Goal: Information Seeking & Learning: Learn about a topic

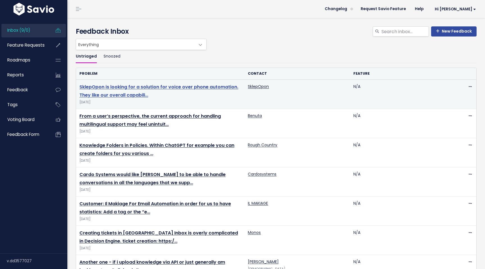
click at [125, 87] on link "SklepOpon is looking for a solution for voice over phone automation. They like …" at bounding box center [158, 91] width 159 height 15
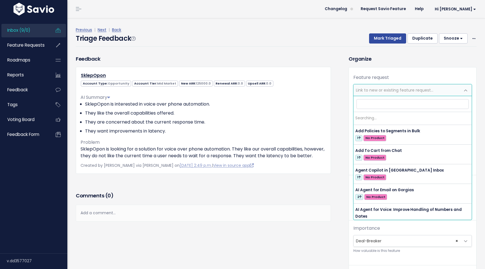
click at [375, 88] on span "Link to new or existing feature request..." at bounding box center [395, 90] width 78 height 6
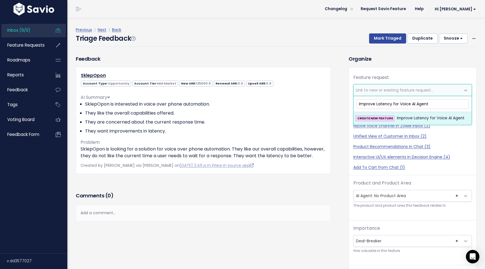
type input "Improve Latency for Voice AI Agent"
click at [412, 118] on span "Improve Latency for Voice AI Agent" at bounding box center [431, 118] width 68 height 7
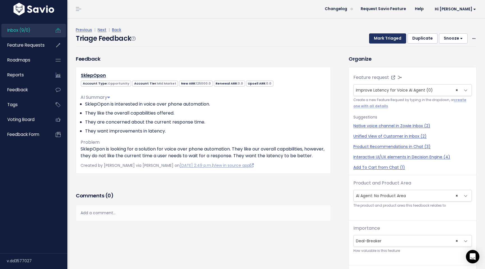
click at [394, 37] on button "Mark Triaged" at bounding box center [387, 38] width 37 height 10
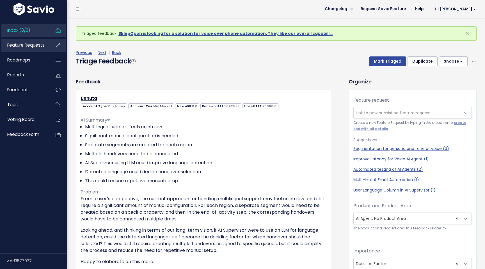
click at [32, 46] on span "Feature Requests" at bounding box center [25, 45] width 37 height 6
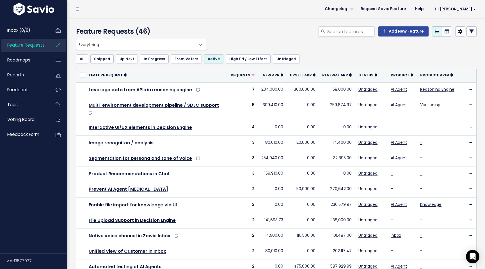
scroll to position [152, 0]
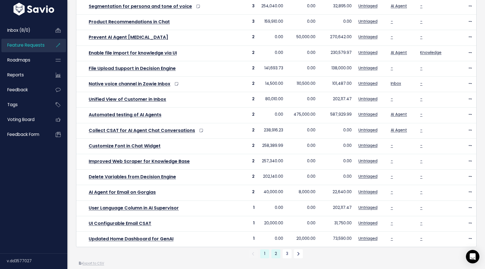
click at [276, 249] on link "2" at bounding box center [276, 253] width 9 height 9
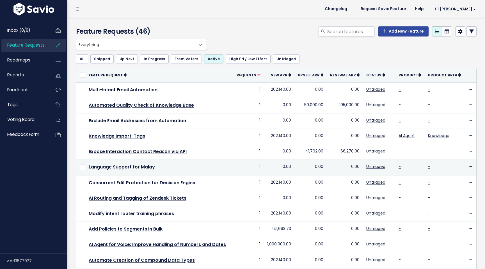
scroll to position [152, 0]
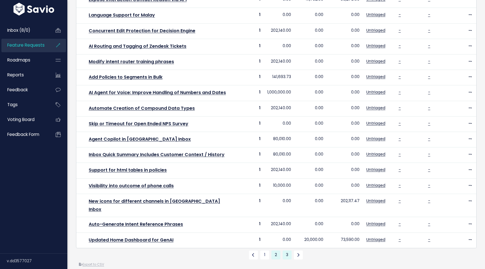
click at [287, 251] on link "3" at bounding box center [287, 255] width 9 height 9
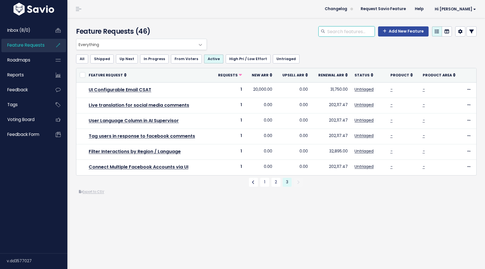
click at [348, 28] on input "search" at bounding box center [351, 31] width 48 height 10
type input "latency"
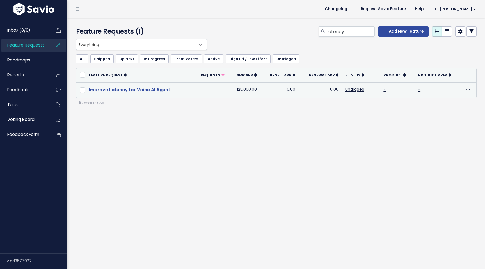
click at [138, 90] on link "Improve Latency for Voice AI Agent" at bounding box center [129, 90] width 81 height 6
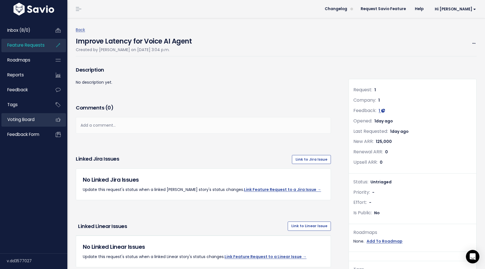
click at [27, 120] on span "Voting Board" at bounding box center [20, 120] width 27 height 6
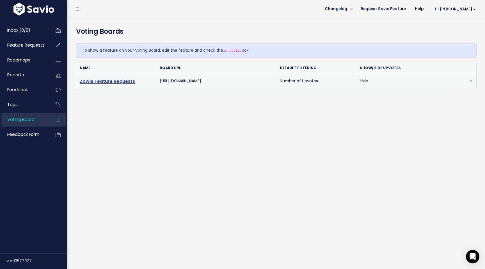
click at [124, 82] on link "Zowie Feature Requests" at bounding box center [107, 81] width 55 height 6
